Goal: Task Accomplishment & Management: Complete application form

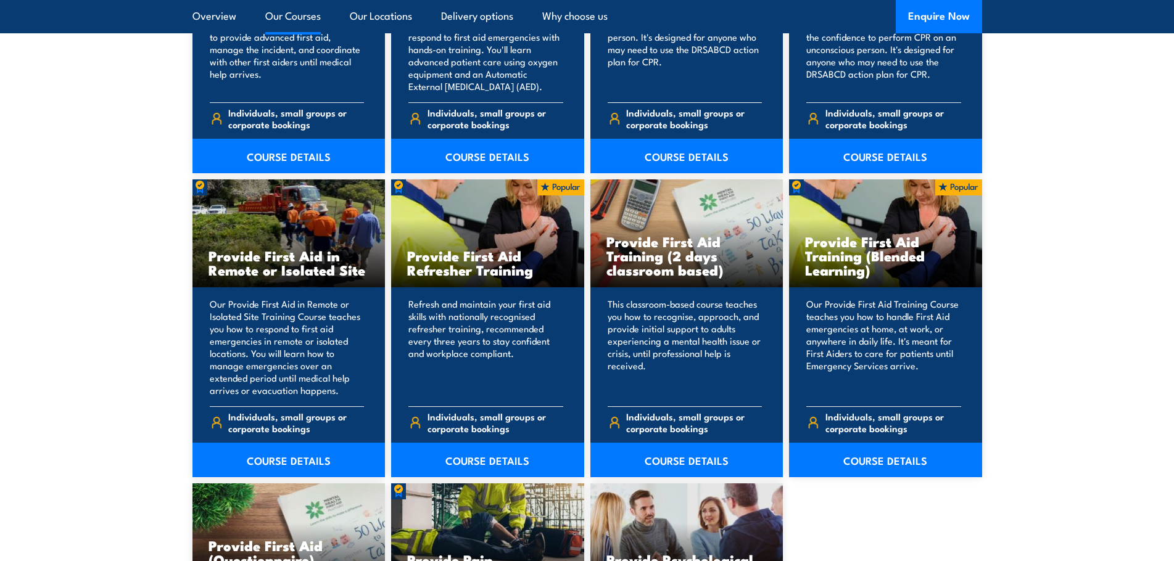
scroll to position [1789, 0]
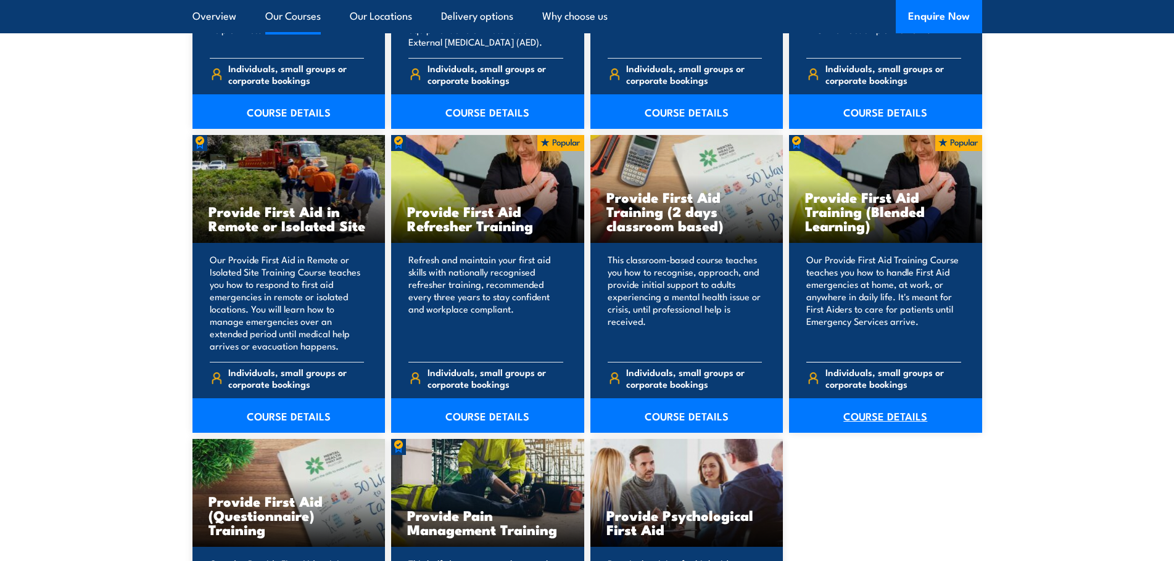
click at [854, 417] on link "COURSE DETAILS" at bounding box center [885, 416] width 193 height 35
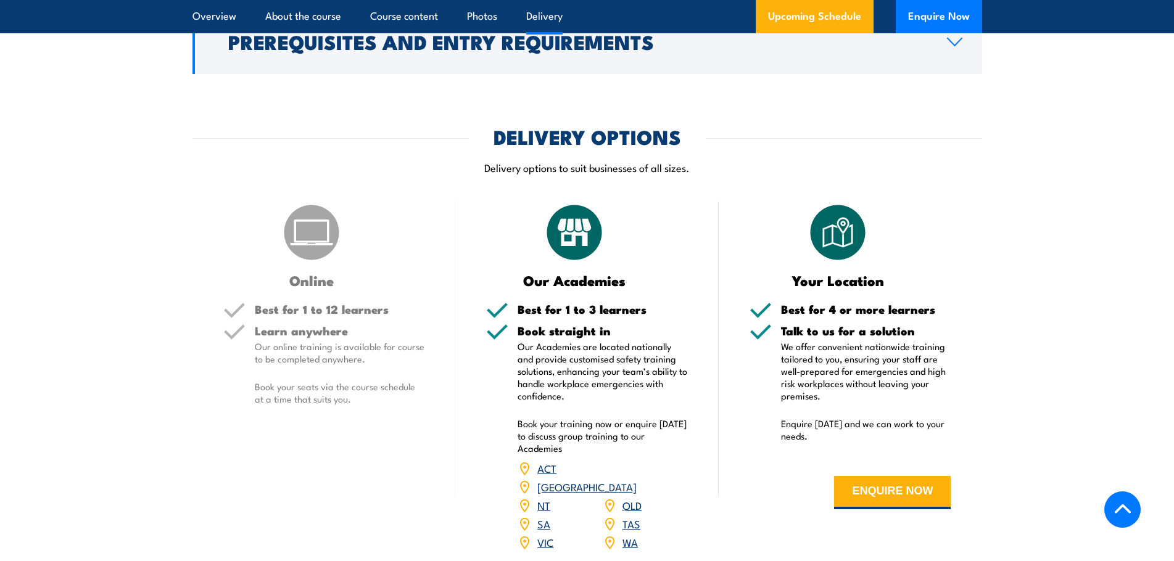
scroll to position [1974, 0]
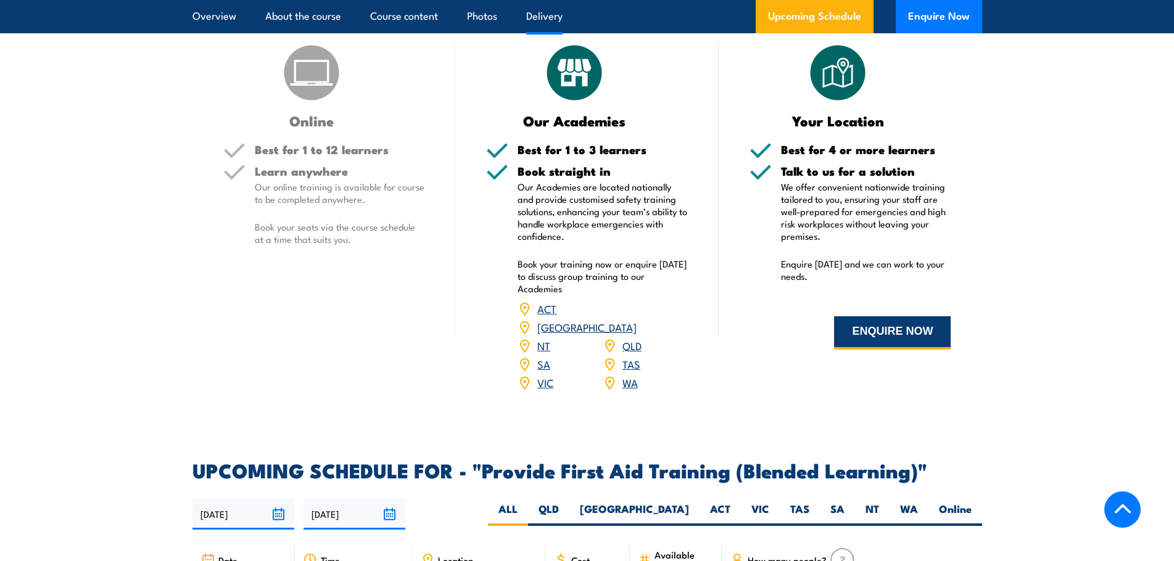
click at [855, 350] on button "ENQUIRE NOW" at bounding box center [892, 333] width 117 height 33
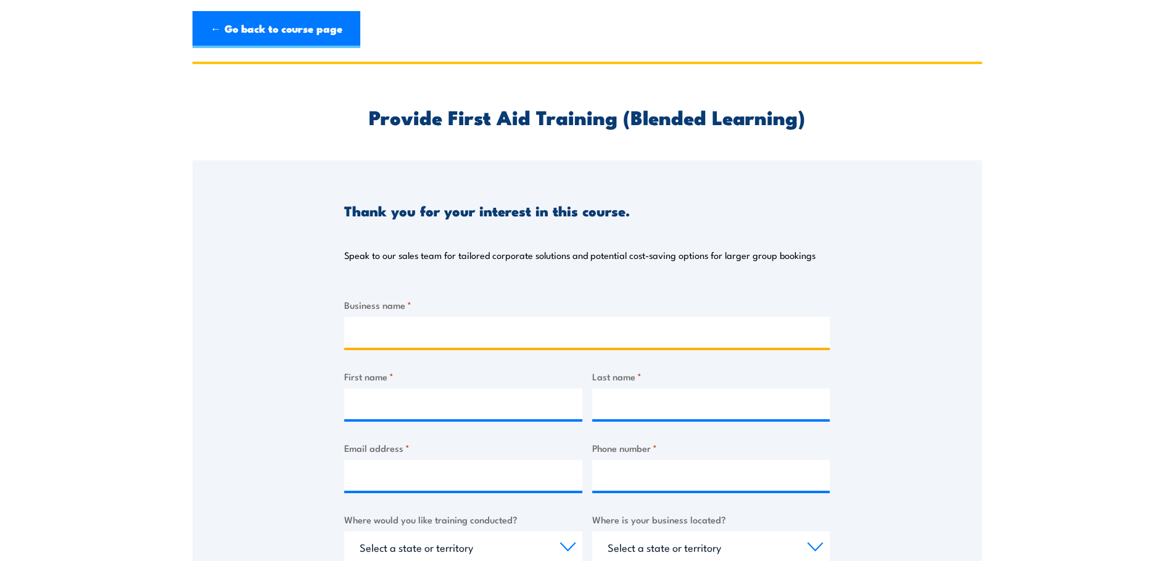
click at [481, 329] on input "Business name *" at bounding box center [587, 332] width 486 height 31
type input "Control Fire Protection"
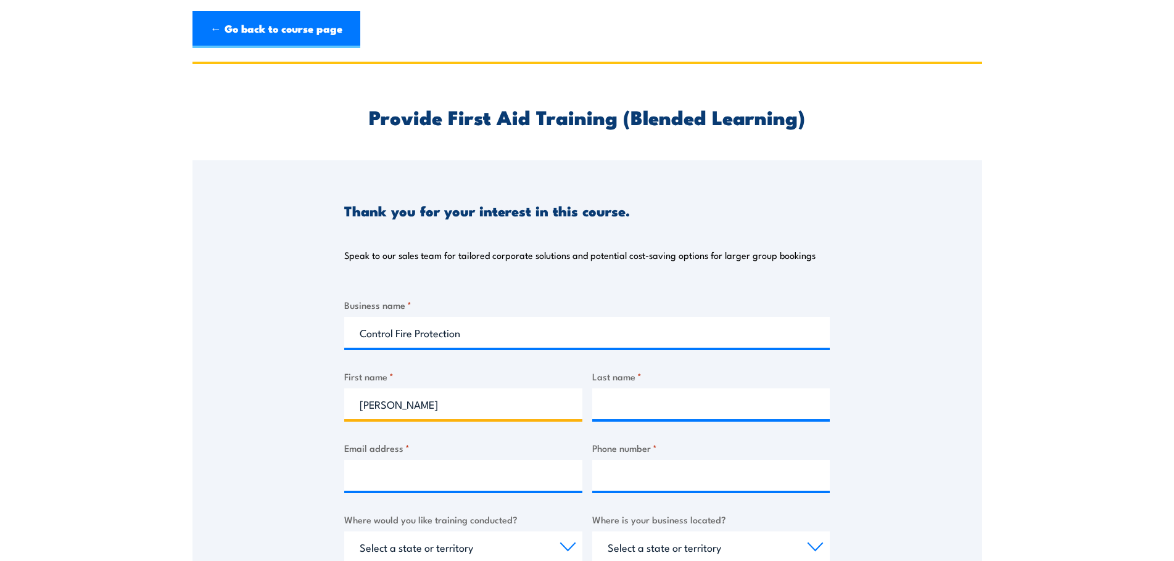
type input "Amy"
type input "Giddey"
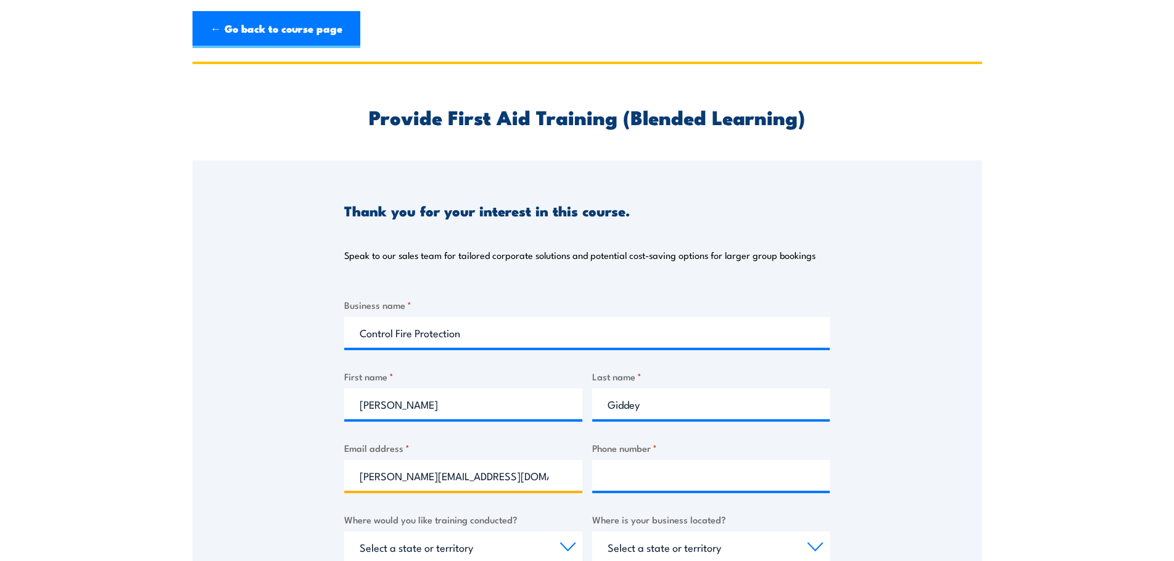
type input "amy@controlfireprotection.com.au"
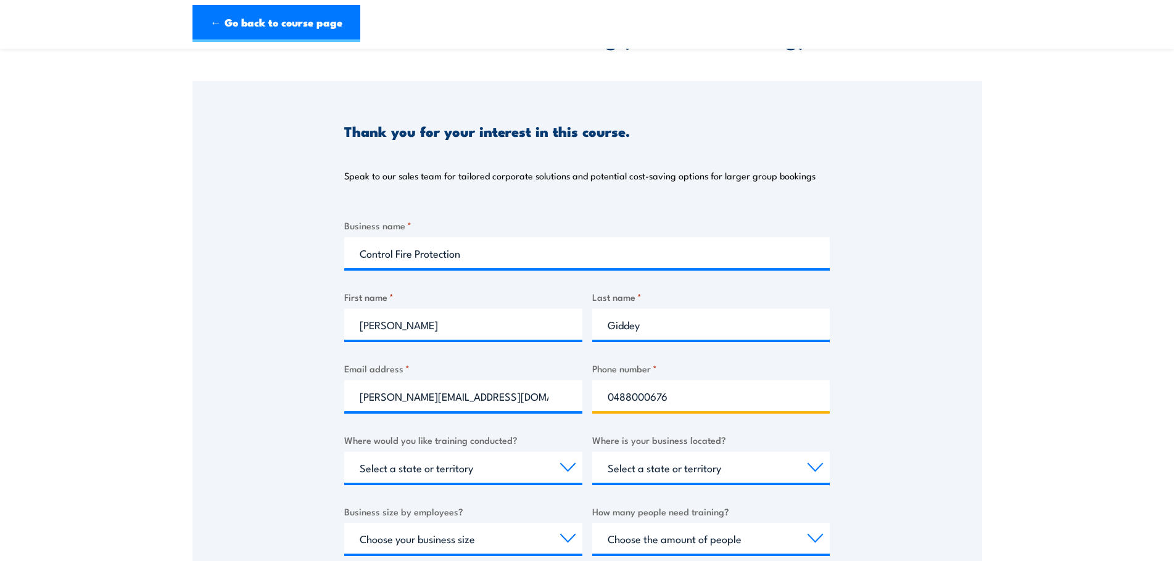
scroll to position [247, 0]
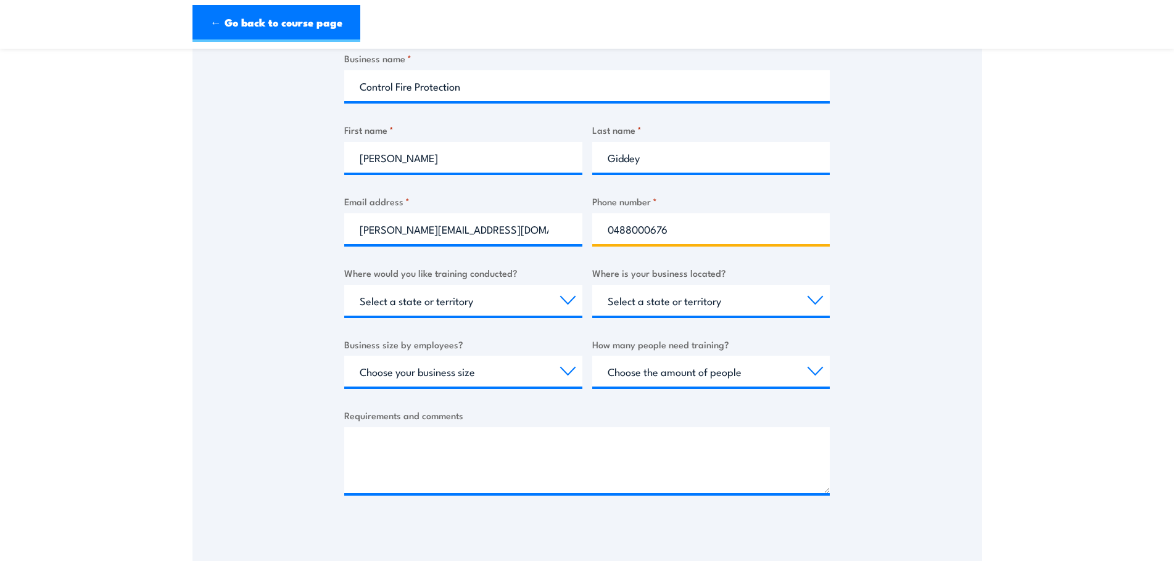
type input "0488000676"
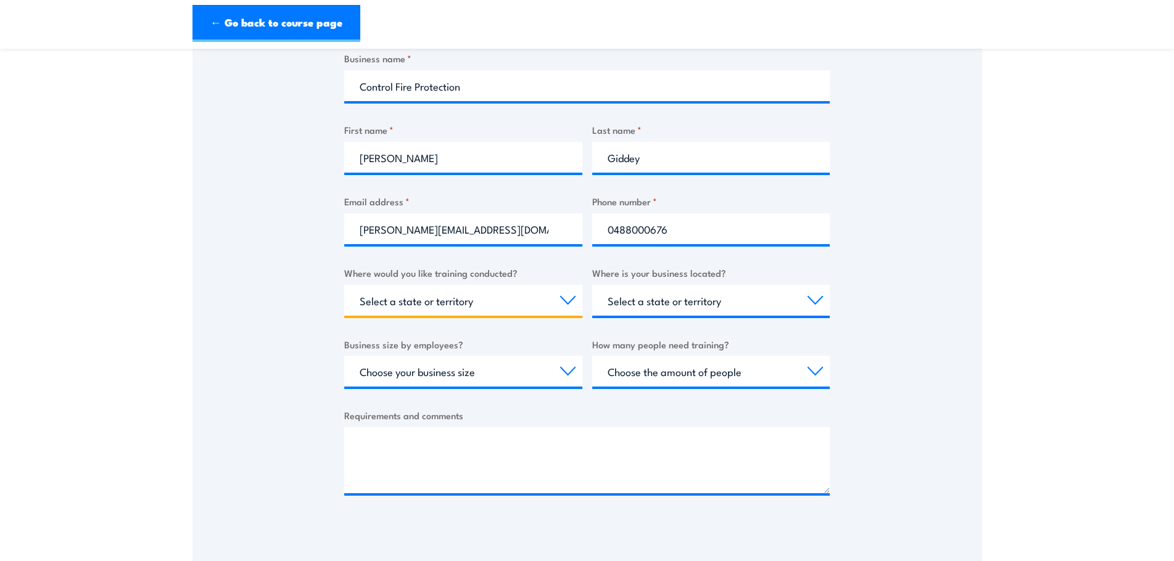
click at [421, 310] on select "Select a state or territory Nationally - multiple locations QLD NSW VIC SA ACT …" at bounding box center [463, 300] width 238 height 31
select select "[GEOGRAPHIC_DATA]"
click at [344, 285] on select "Select a state or territory Nationally - multiple locations QLD NSW VIC SA ACT …" at bounding box center [463, 300] width 238 height 31
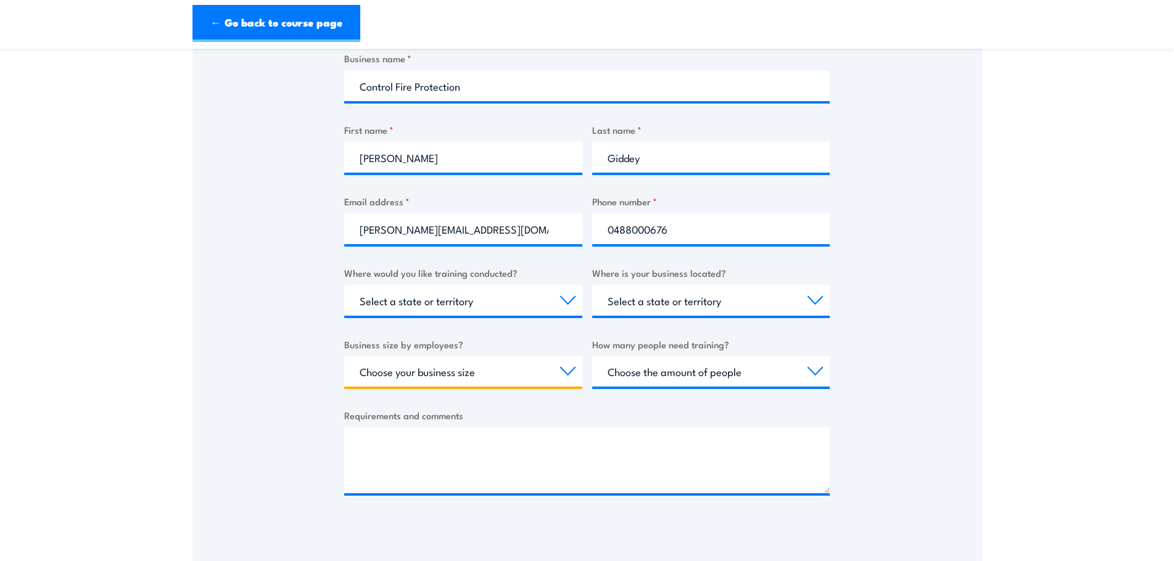
click at [382, 383] on select "Choose your business size 1 to 19 20 to 199 200+" at bounding box center [463, 371] width 238 height 31
select select "20 to 199"
click at [344, 356] on select "Choose your business size 1 to 19 20 to 199 200+" at bounding box center [463, 371] width 238 height 31
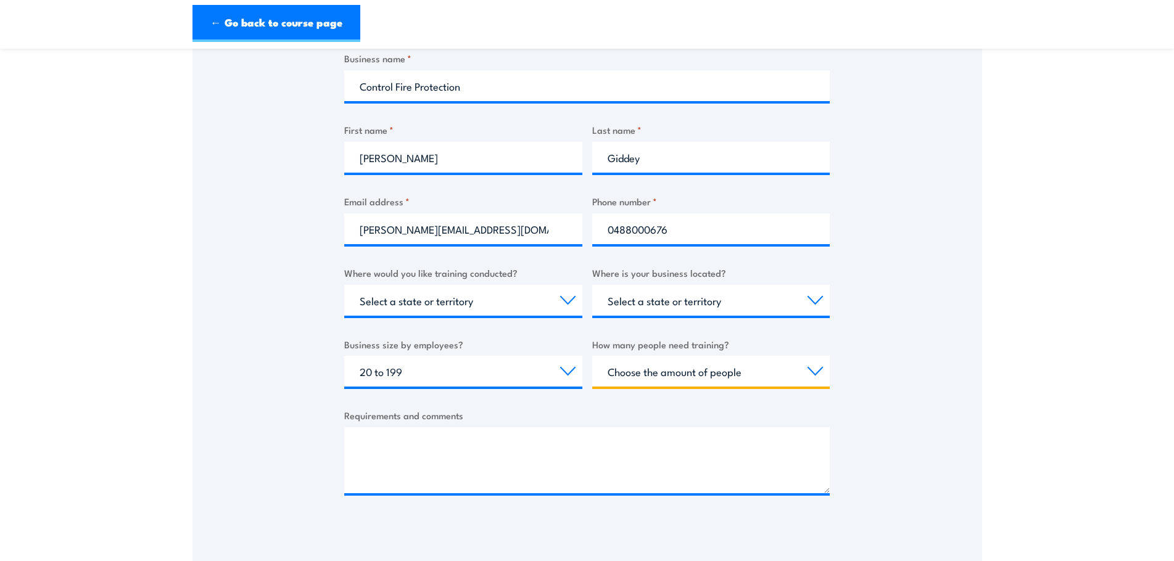
click at [671, 384] on select "Choose the amount of people 1 to 4 5 to 19 20+" at bounding box center [711, 371] width 238 height 31
select select "5 to 19"
click at [592, 356] on select "Choose the amount of people 1 to 4 5 to 19 20+" at bounding box center [711, 371] width 238 height 31
click at [896, 442] on div "Thank you for your interest in this course. Speak to our sales team for tailore…" at bounding box center [588, 222] width 790 height 616
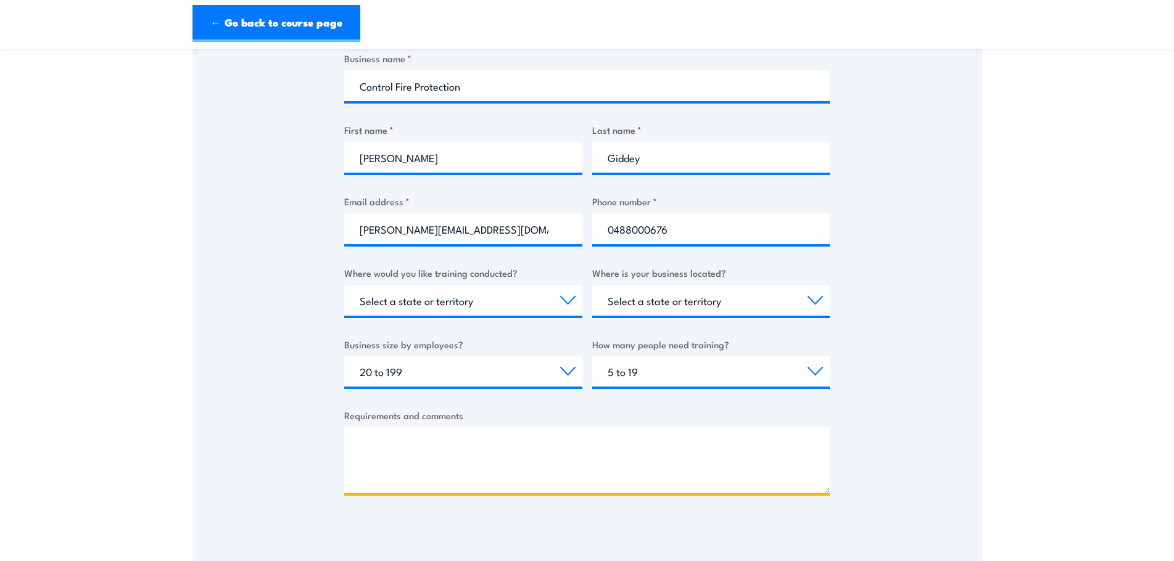
click at [477, 453] on textarea "Requirements and comments" at bounding box center [587, 461] width 486 height 66
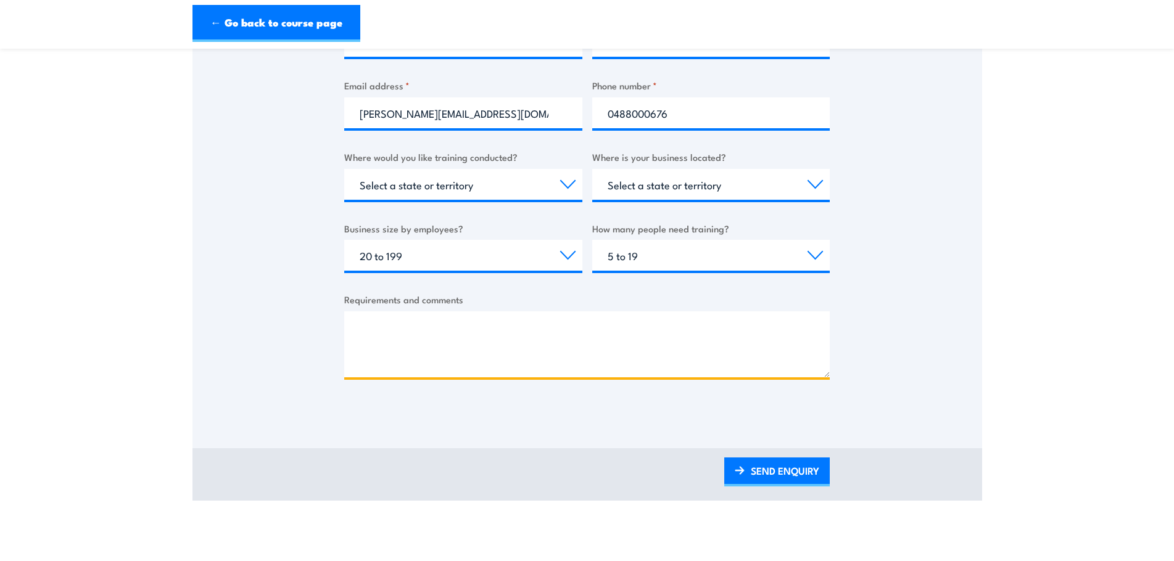
scroll to position [494, 0]
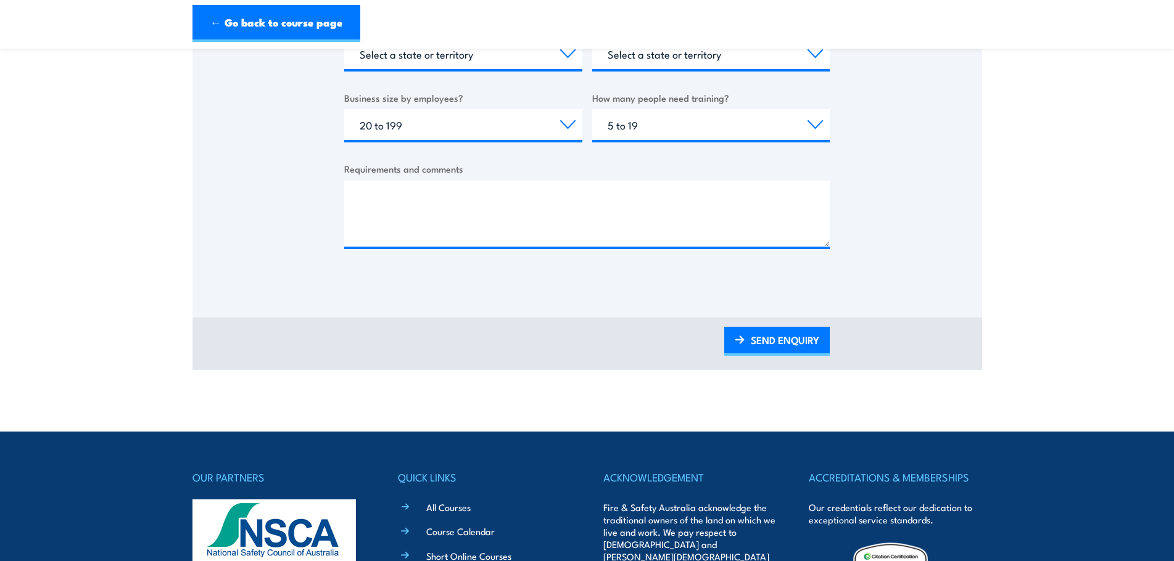
drag, startPoint x: 774, startPoint y: 352, endPoint x: 770, endPoint y: 357, distance: 6.7
click at [774, 352] on link "SEND ENQUIRY" at bounding box center [777, 341] width 106 height 29
